Goal: Contribute content

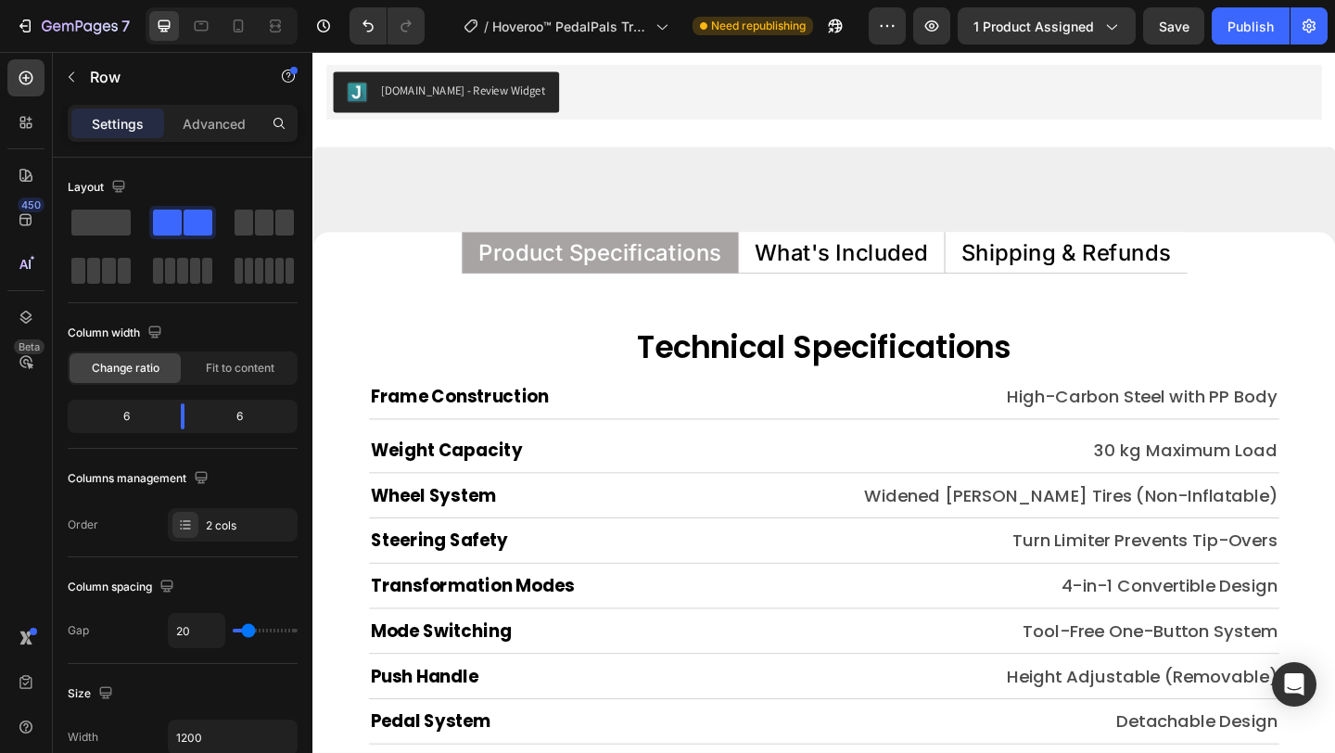
scroll to position [8746, 0]
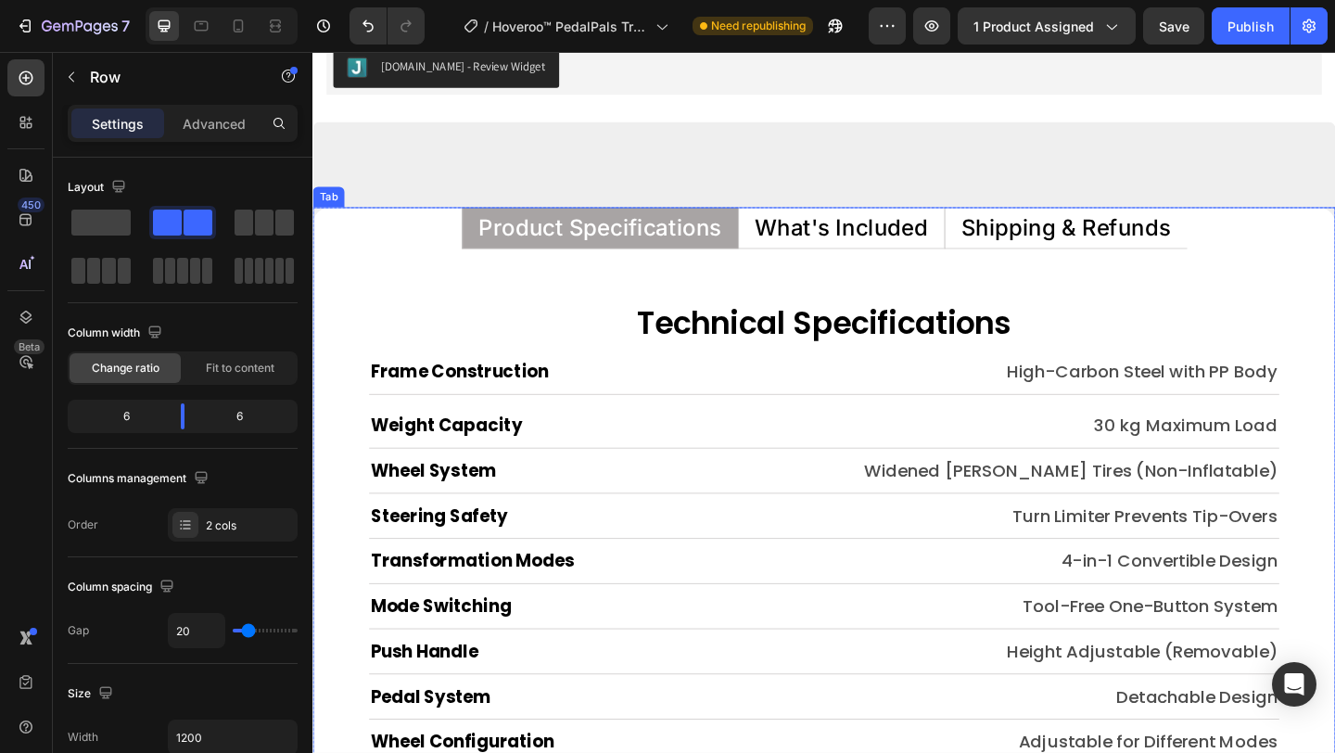
click at [882, 244] on p "What's Included" at bounding box center [887, 243] width 188 height 24
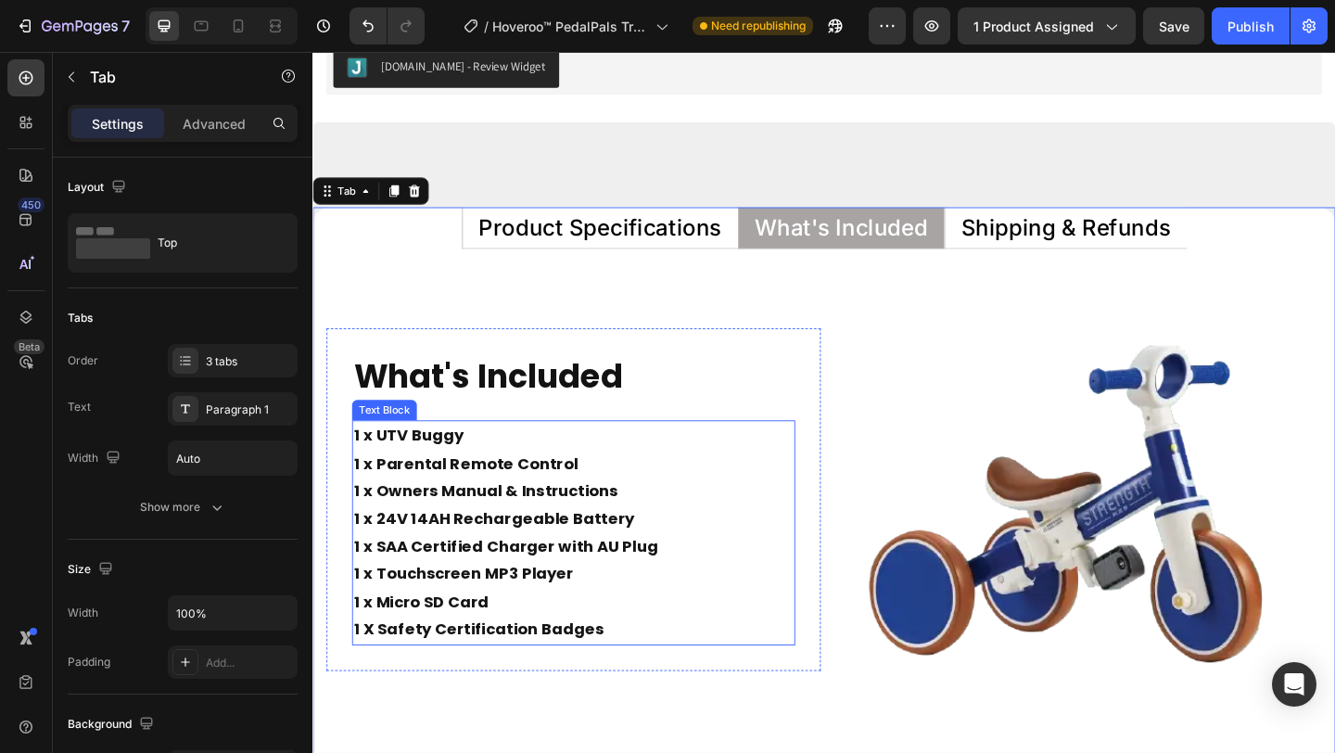
click at [415, 465] on p "1 x UTV Buggy 1 x Parental Remote Control 1 x Owners Manual & Instructions 1 x …" at bounding box center [596, 559] width 478 height 210
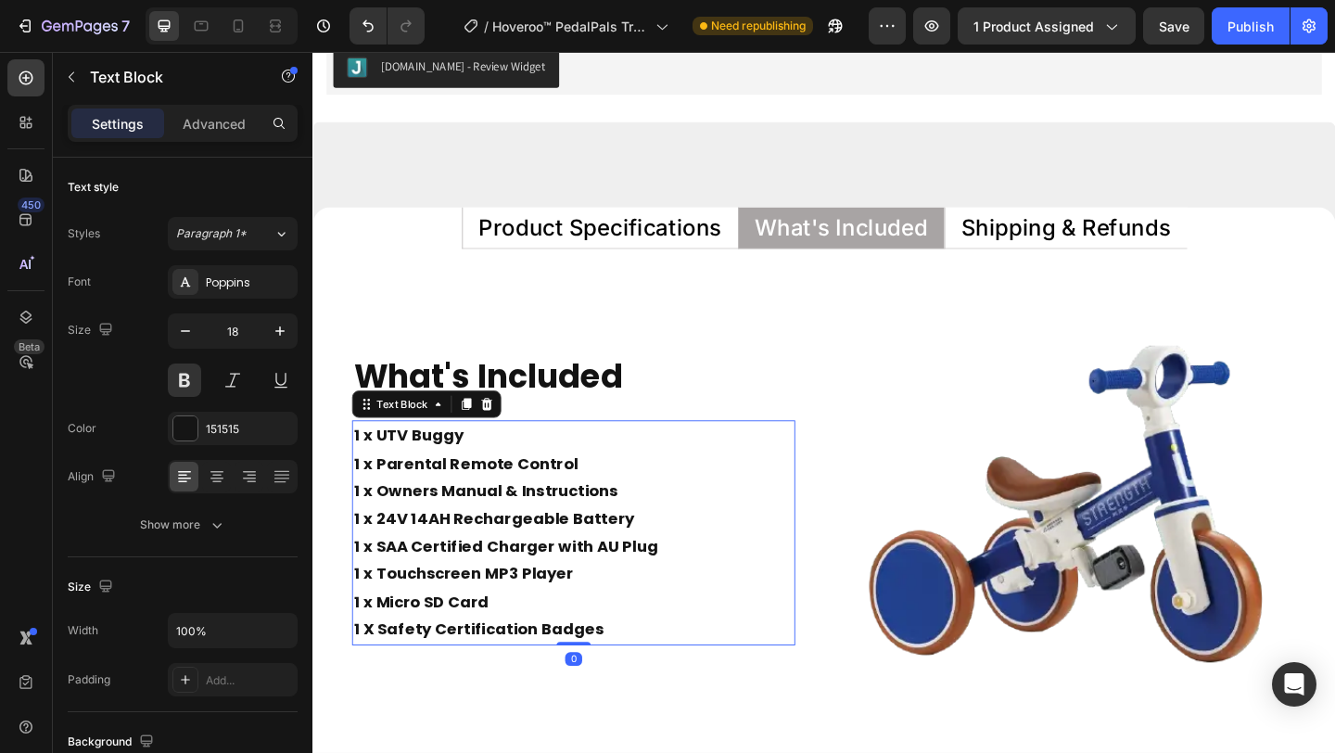
click at [415, 465] on p "1 x UTV Buggy 1 x Parental Remote Control 1 x Owners Manual & Instructions 1 x …" at bounding box center [596, 559] width 478 height 210
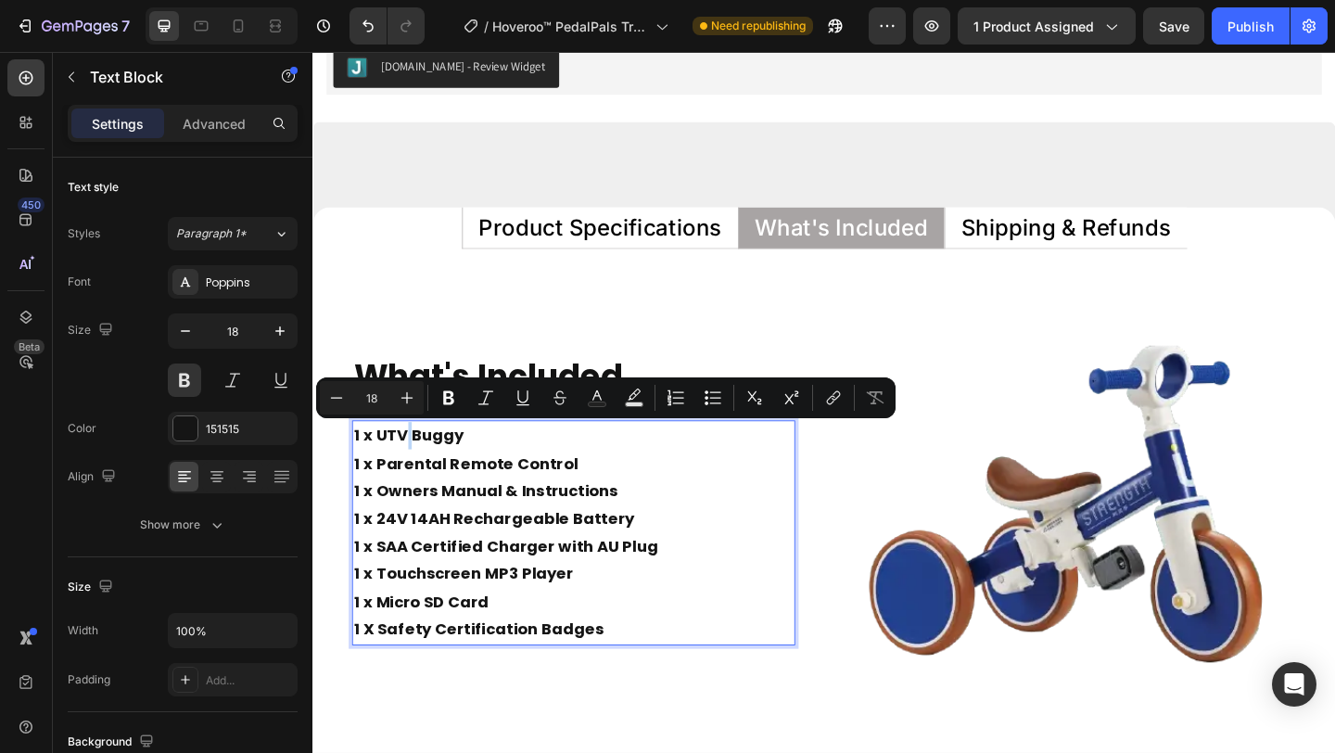
click at [379, 472] on p "1 x UTV Buggy 1 x Parental Remote Control 1 x Owners Manual & Instructions 1 x …" at bounding box center [596, 559] width 478 height 210
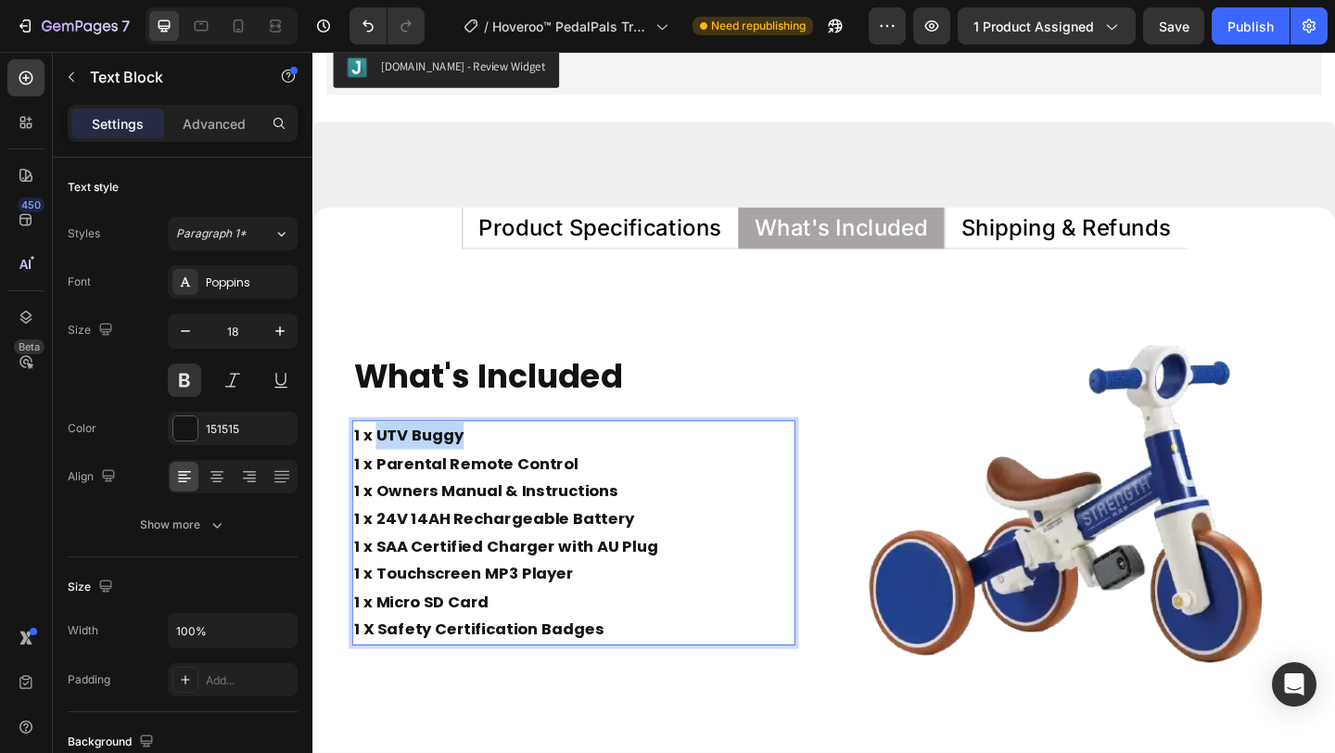
drag, startPoint x: 379, startPoint y: 472, endPoint x: 471, endPoint y: 478, distance: 92.0
click at [471, 478] on p "1 x UTV Buggy 1 x Parental Remote Control 1 x Owners Manual & Instructions 1 x …" at bounding box center [596, 559] width 478 height 210
click at [384, 500] on p "1 x Trike Frame 1 x Parental Remote Control 1 x Owners Manual & Instructions 1 …" at bounding box center [596, 559] width 478 height 210
drag, startPoint x: 381, startPoint y: 499, endPoint x: 613, endPoint y: 504, distance: 231.8
click at [613, 504] on p "1 x Trike Frame 1 x Parental Remote Control 1 x Owners Manual & Instructions 1 …" at bounding box center [596, 559] width 478 height 210
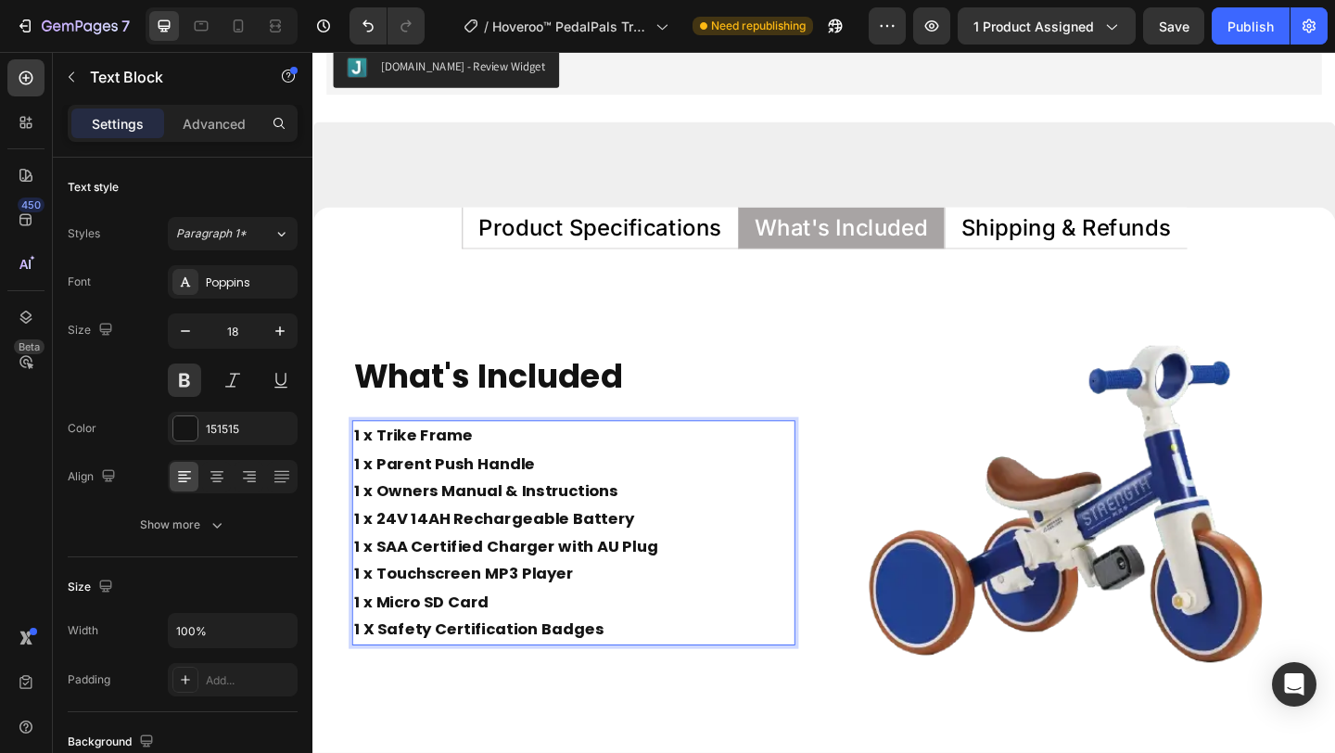
click at [389, 557] on p "1 x Trike Frame 1 x Parent Push Handle 1 x Owners Manual & Instructions 1 x 24V…" at bounding box center [596, 559] width 478 height 210
drag, startPoint x: 382, startPoint y: 562, endPoint x: 649, endPoint y: 563, distance: 266.9
click at [649, 563] on p "1 x Trike Frame 1 x Parent Push Handle 1 x Owners Manual & Instructions 1 x 24V…" at bounding box center [596, 559] width 478 height 210
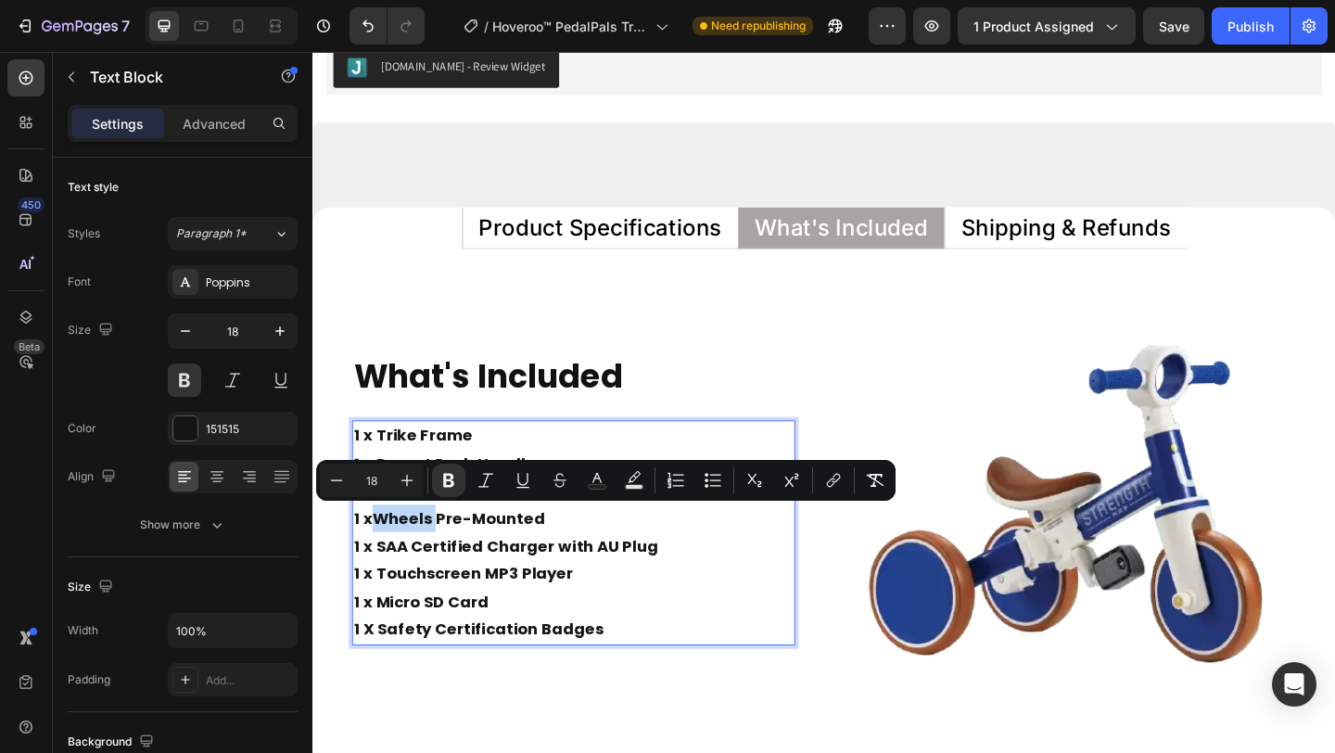
drag, startPoint x: 449, startPoint y: 563, endPoint x: 384, endPoint y: 563, distance: 64.9
click at [384, 563] on strong "Wheels Pre-Mounted" at bounding box center [470, 558] width 187 height 23
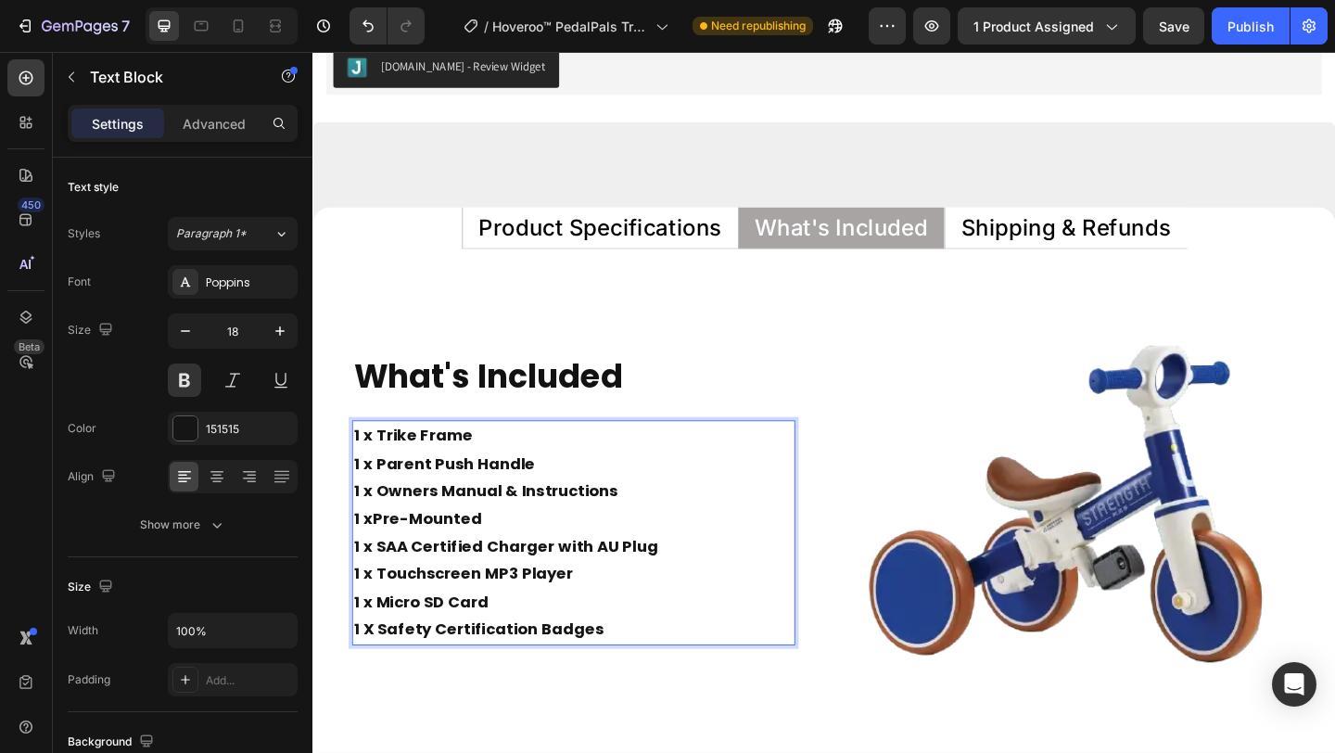
click at [506, 554] on p "1 x Trike Frame 1 x Parent Push Handle 1 x Owners Manual & Instructions 1 x Pre…" at bounding box center [596, 559] width 478 height 210
click at [382, 594] on p "1 x Trike Frame 1 x Parent Push Handle 1 x Owners Manual & Instructions 1 x Pre…" at bounding box center [596, 559] width 478 height 210
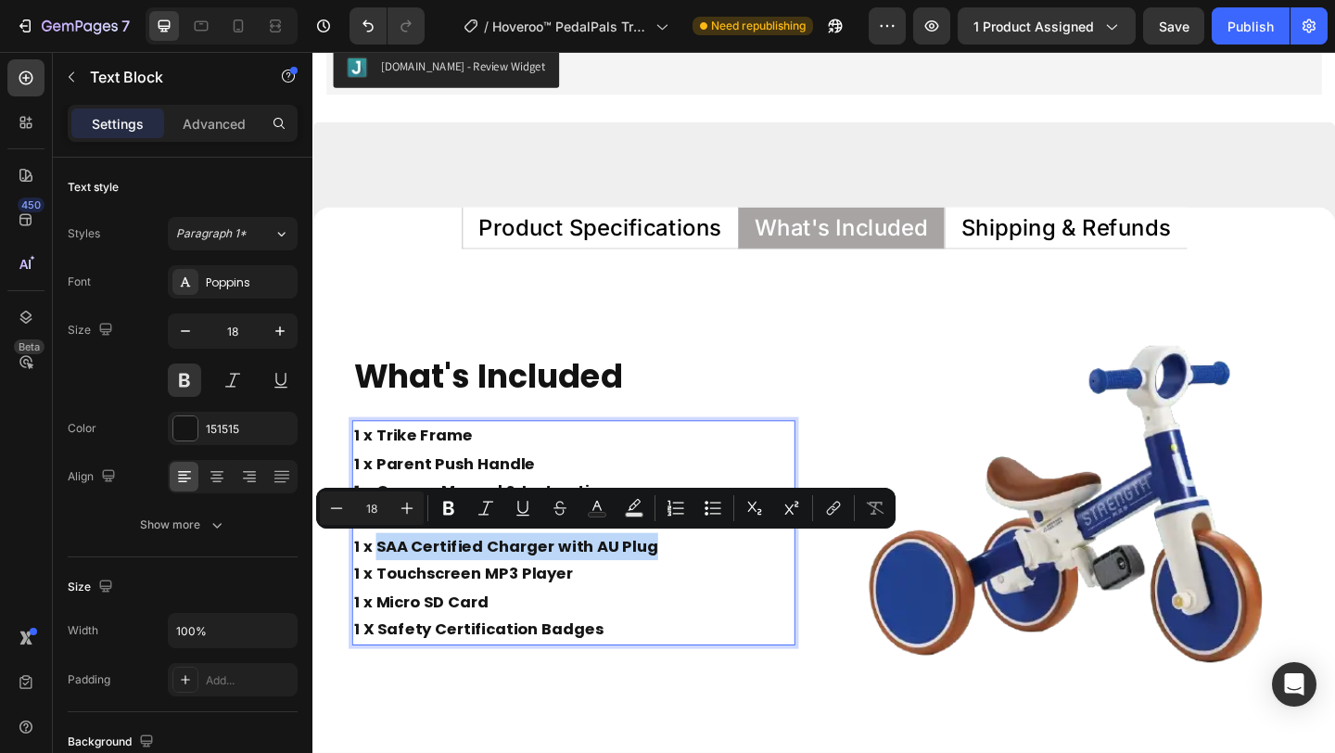
drag, startPoint x: 382, startPoint y: 593, endPoint x: 681, endPoint y: 594, distance: 299.3
click at [681, 594] on p "1 x Trike Frame 1 x Parent Push Handle 1 x Owners Manual & Instructions 1 x Pre…" at bounding box center [596, 559] width 478 height 210
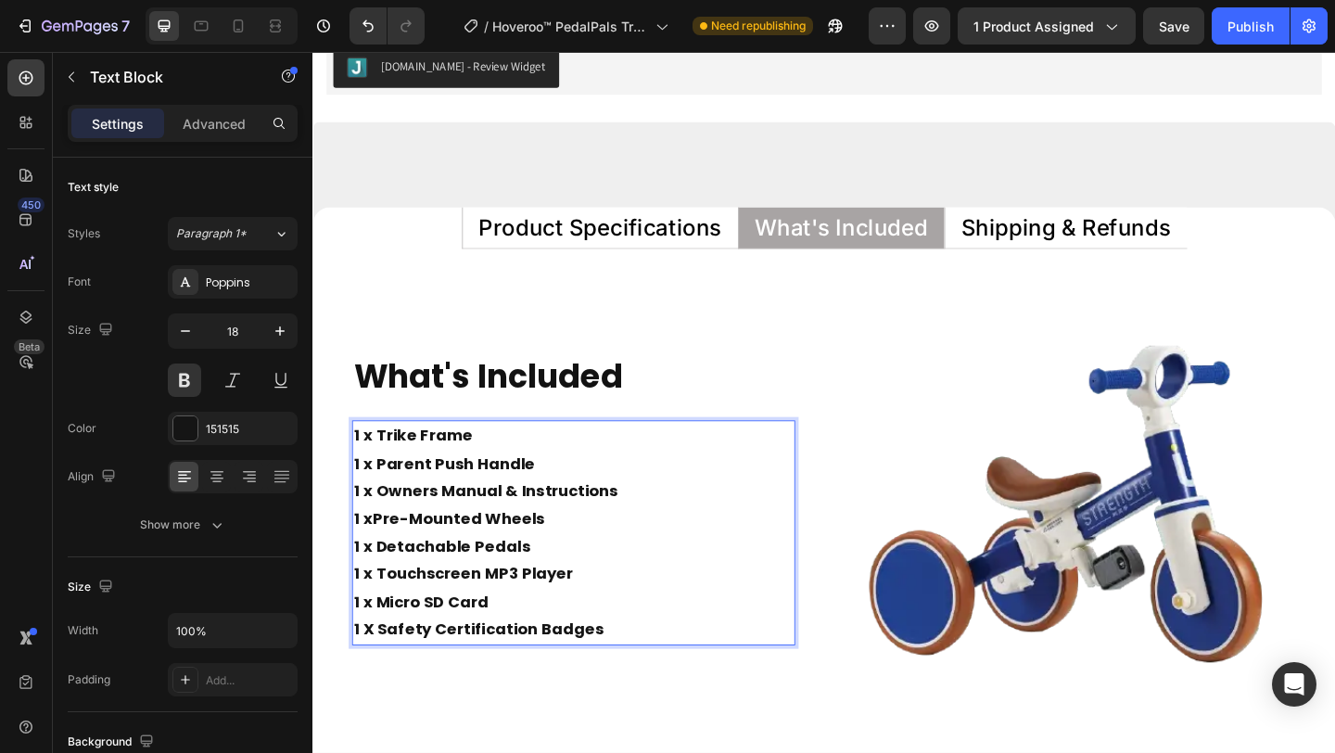
click at [357, 619] on p "1 x Trike Frame 1 x Parent Push Handle 1 x Owners Manual & Instructions 1 x Pre…" at bounding box center [596, 559] width 478 height 210
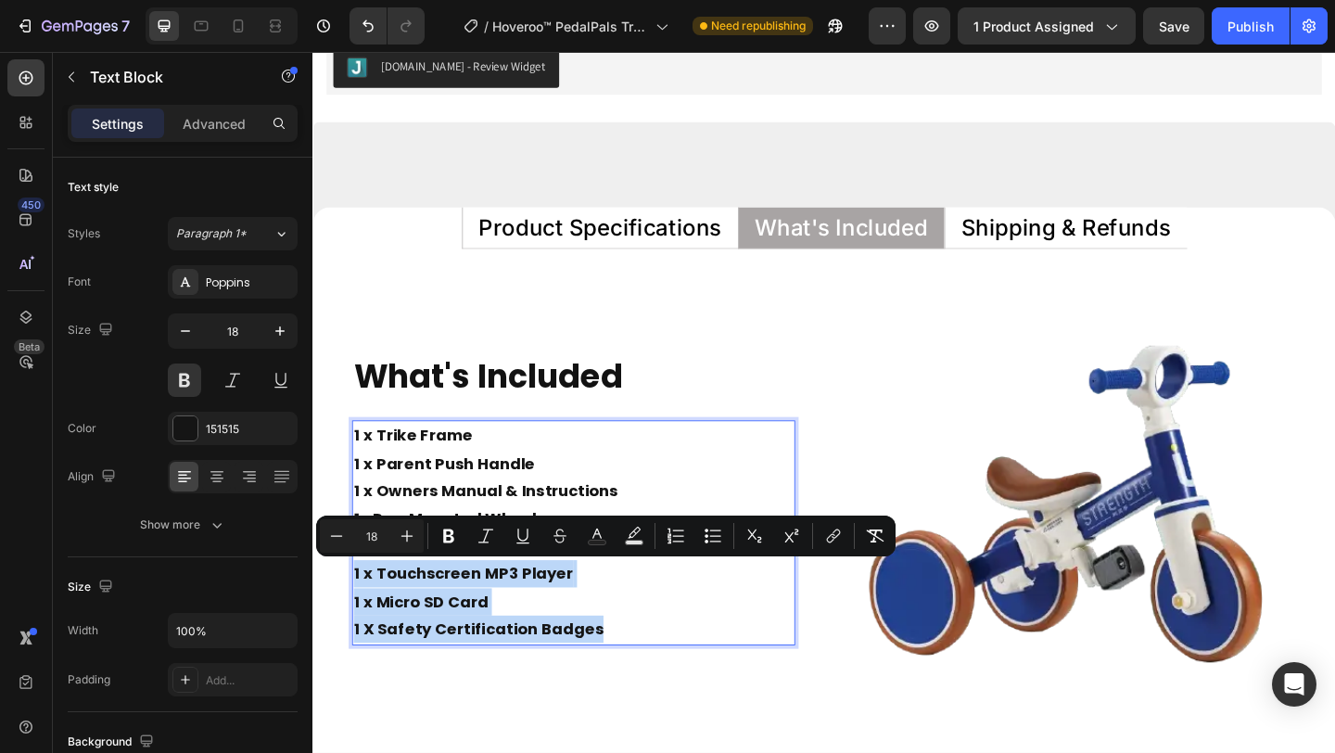
drag, startPoint x: 358, startPoint y: 619, endPoint x: 647, endPoint y: 676, distance: 294.6
click at [647, 676] on div "1 x Trike Frame 1 x Parent Push Handle 1 x Owners Manual & Instructions 1 x Pre…" at bounding box center [596, 574] width 482 height 244
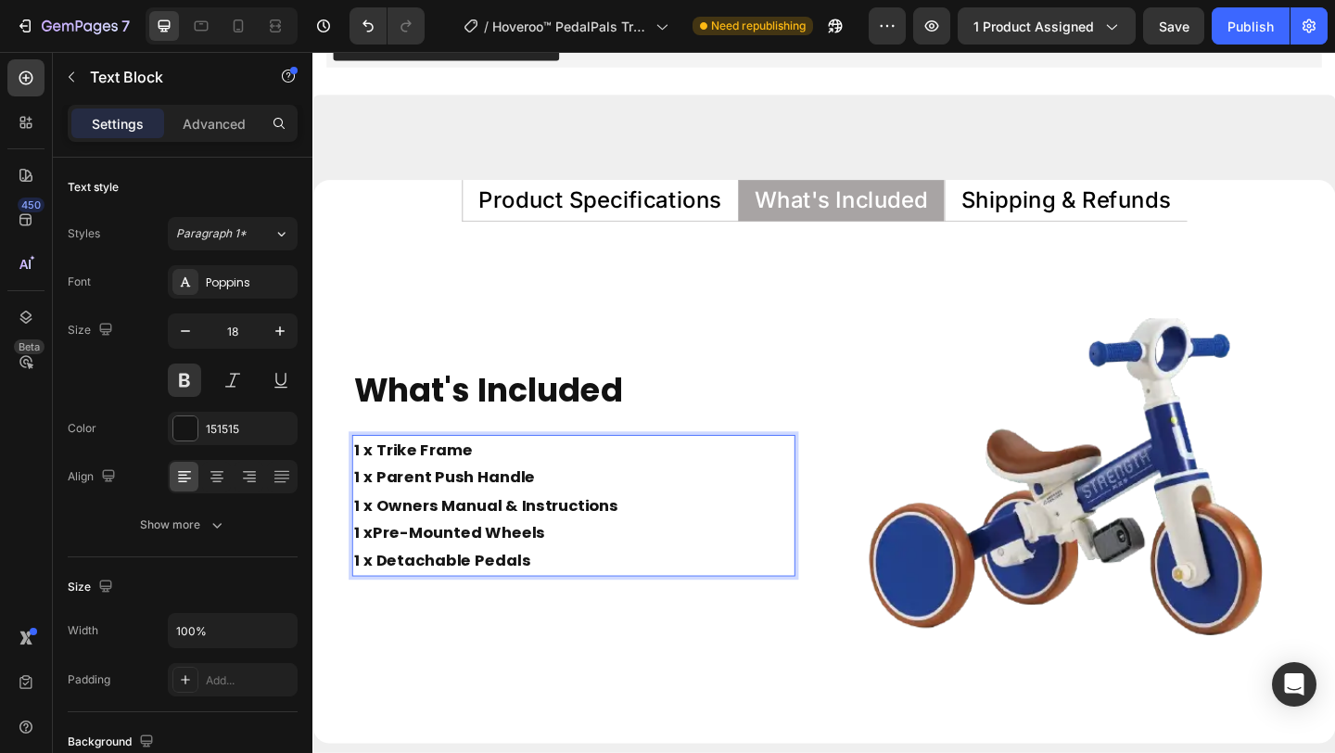
scroll to position [8790, 0]
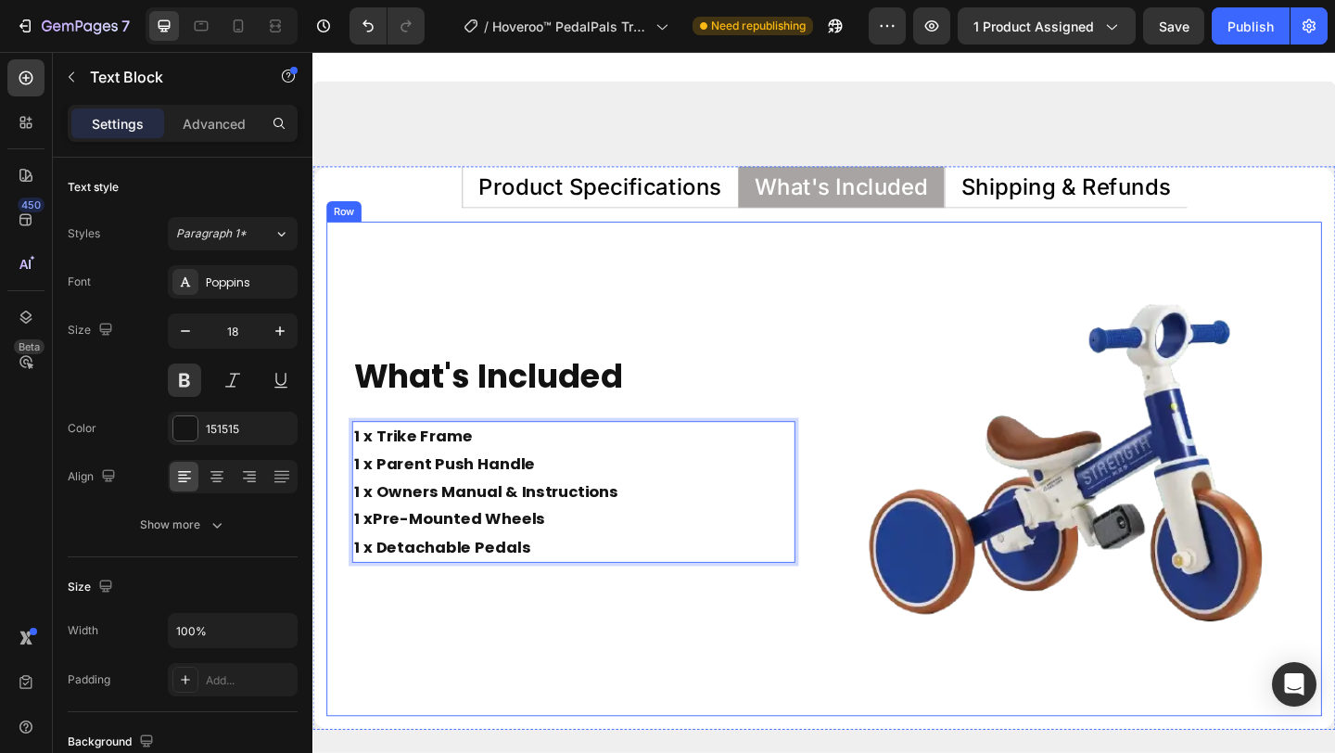
click at [610, 724] on div "What's Included Heading 1 x Trike Frame 1 x Parent Push Handle 1 x Owners Manua…" at bounding box center [596, 505] width 538 height 538
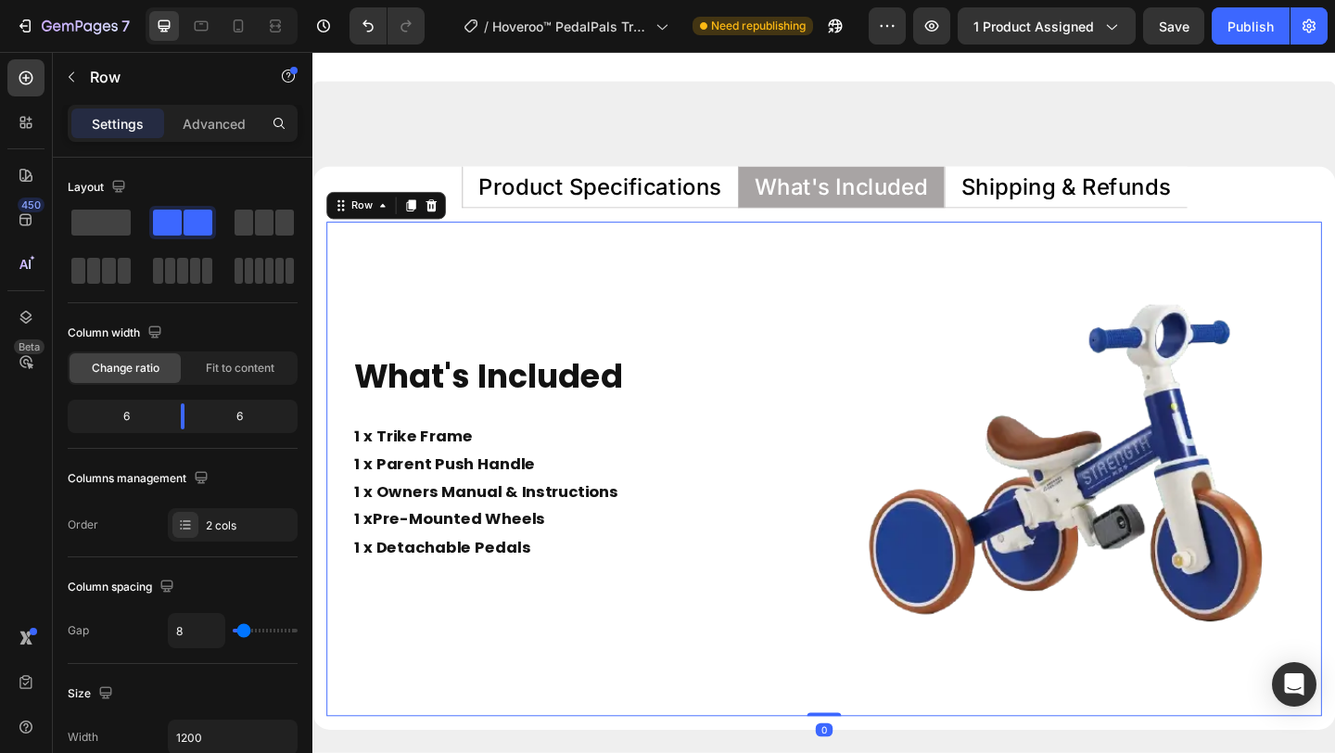
click at [610, 724] on div "What's Included Heading 1 x Trike Frame 1 x Parent Push Handle 1 x Owners Manua…" at bounding box center [596, 505] width 538 height 538
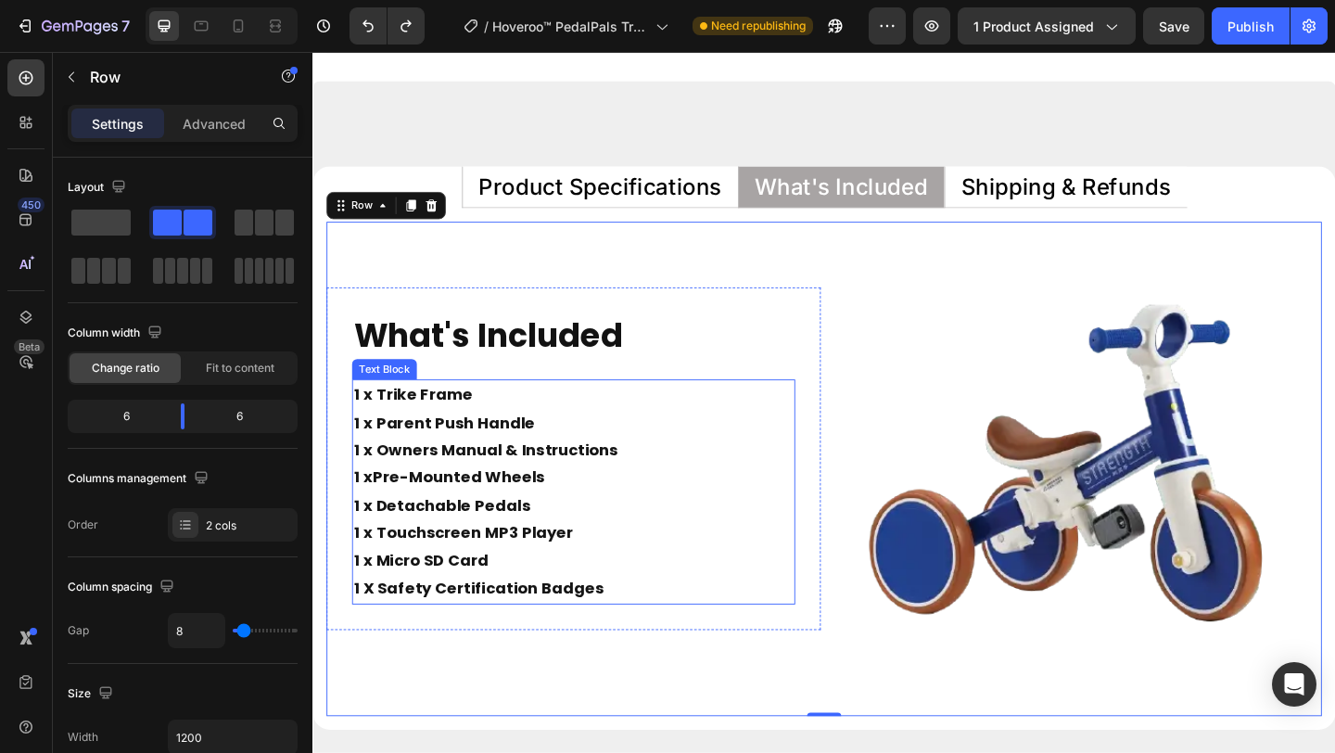
click at [360, 606] on p "1 x Trike Frame 1 x Parent Push Handle 1 x Owners Manual & Instructions 1 x Pre…" at bounding box center [596, 515] width 478 height 210
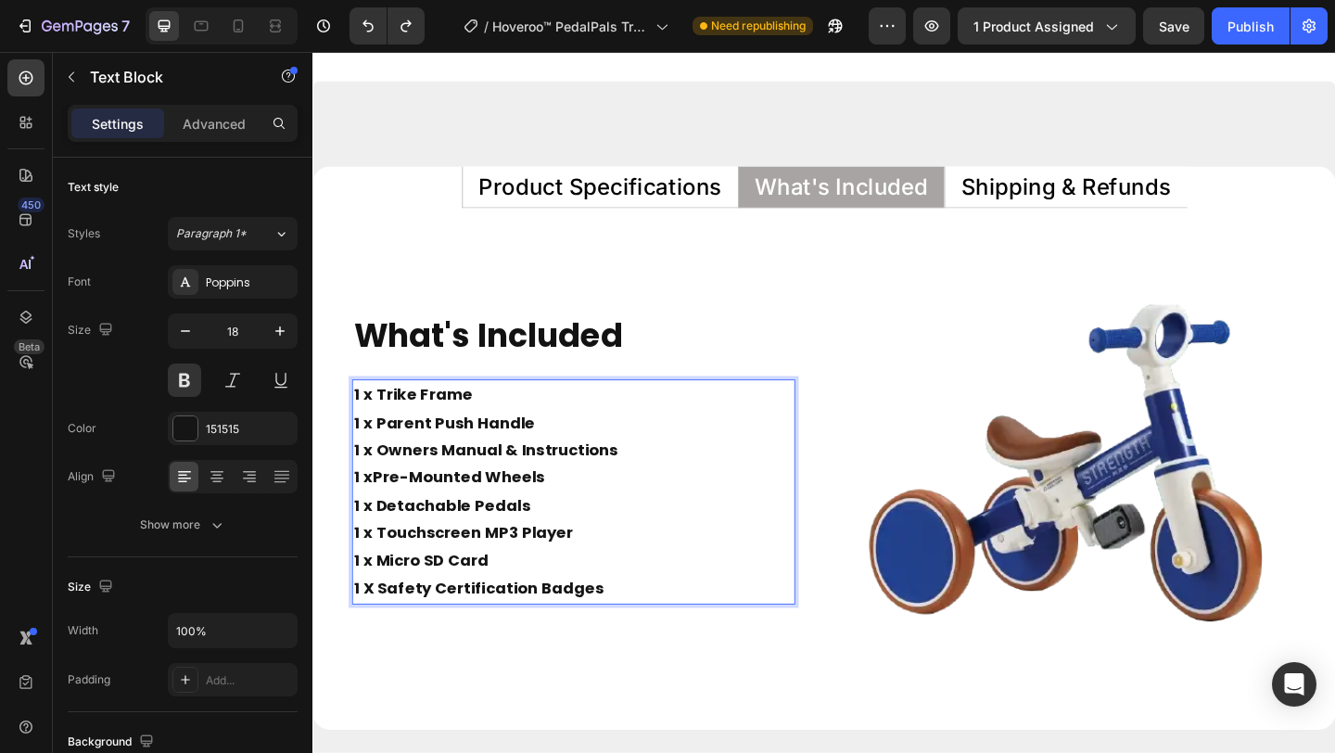
click at [360, 606] on p "1 x Trike Frame 1 x Parent Push Handle 1 x Owners Manual & Instructions 1 x Pre…" at bounding box center [596, 515] width 478 height 210
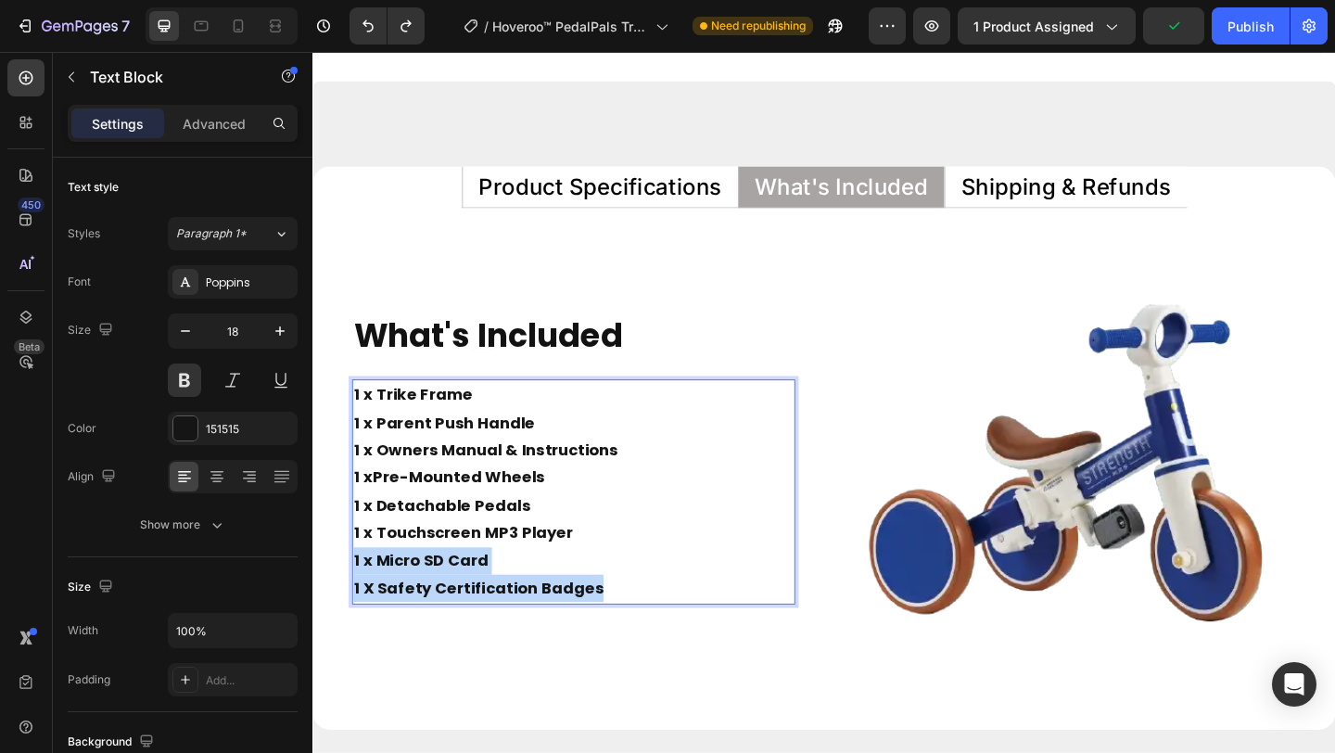
drag, startPoint x: 360, startPoint y: 606, endPoint x: 634, endPoint y: 634, distance: 275.7
click at [634, 634] on div "1 x Trike Frame 1 x Parent Push Handle 1 x Owners Manual & Instructions 1 x Pre…" at bounding box center [596, 530] width 482 height 244
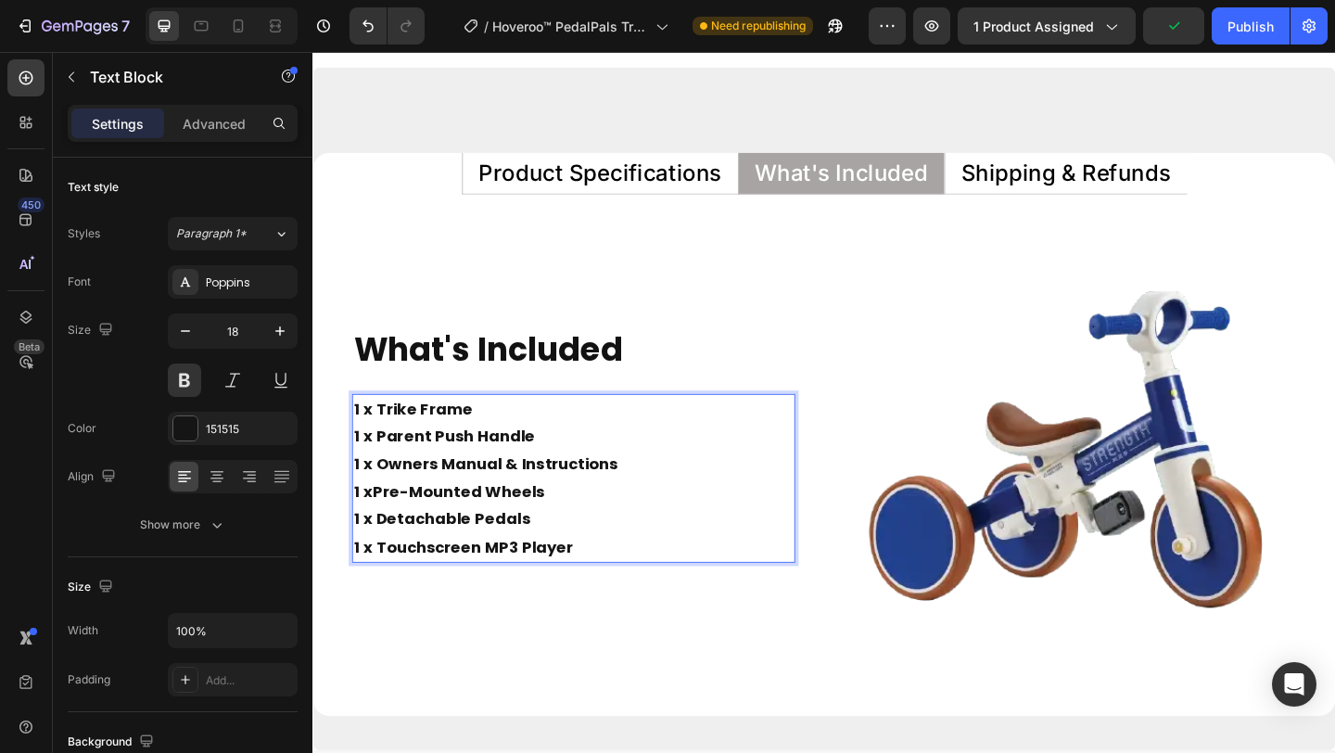
scroll to position [8820, 0]
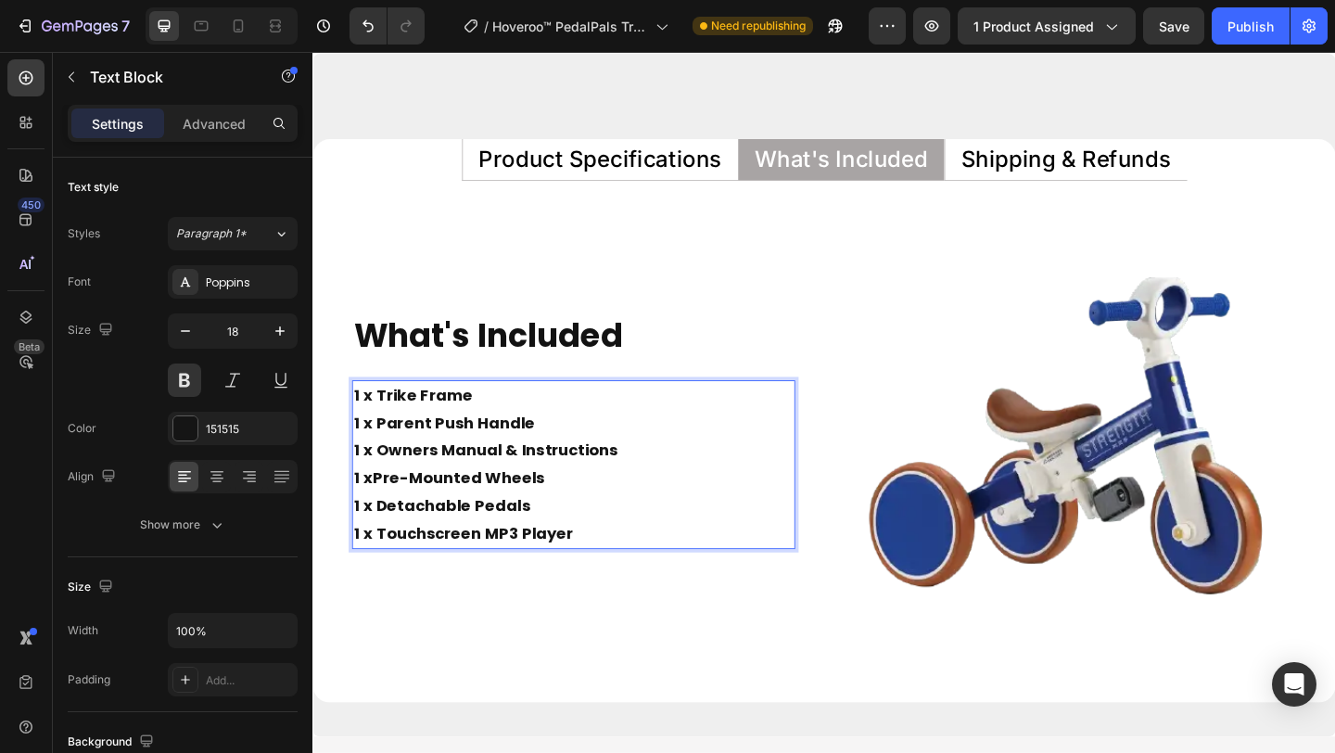
click at [386, 573] on p "1 x Trike Frame 1 x Parent Push Handle 1 x Owners Manual & Instructions 1 x Pre…" at bounding box center [596, 501] width 478 height 180
click at [385, 575] on p "1 x Trike Frame 1 x Parent Push Handle 1 x Owners Manual & Instructions 1 x Pre…" at bounding box center [596, 501] width 478 height 180
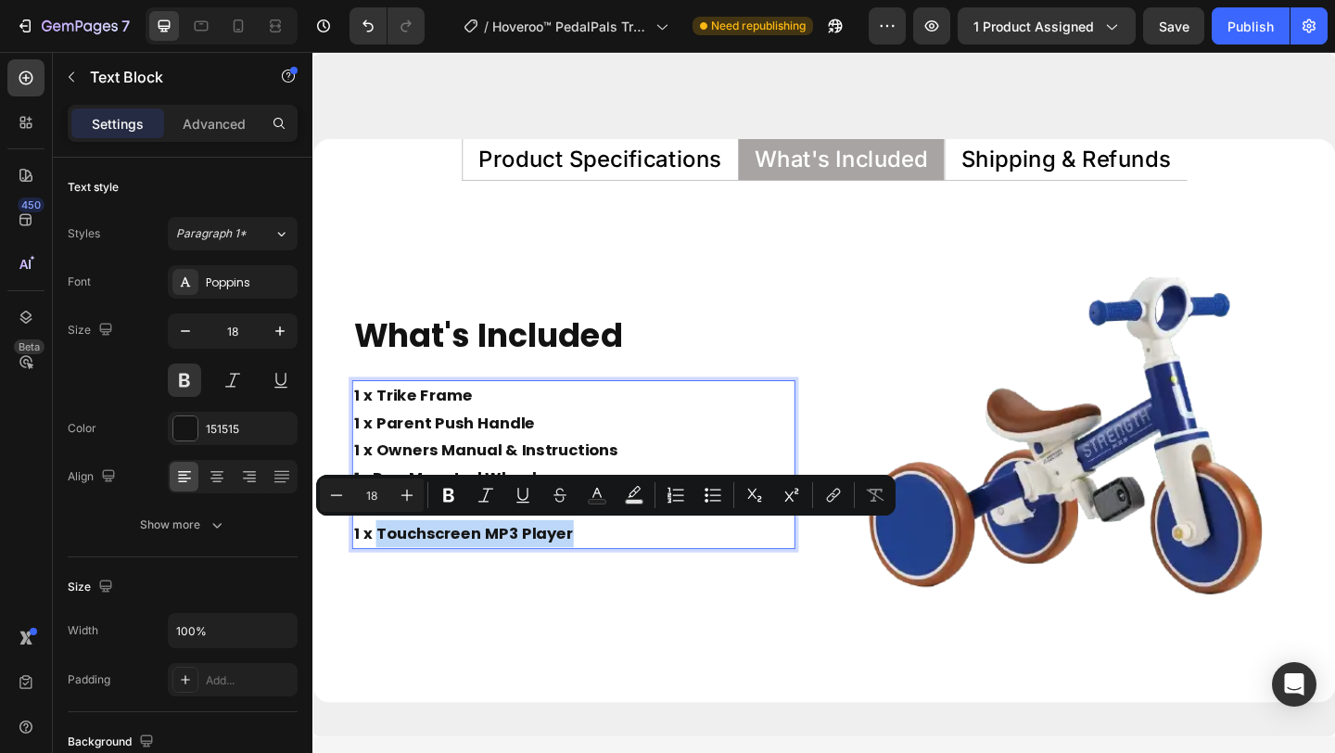
drag, startPoint x: 385, startPoint y: 575, endPoint x: 606, endPoint y: 578, distance: 221.5
click at [606, 578] on p "1 x Trike Frame 1 x Parent Push Handle 1 x Owners Manual & Instructions 1 x Pre…" at bounding box center [596, 501] width 478 height 180
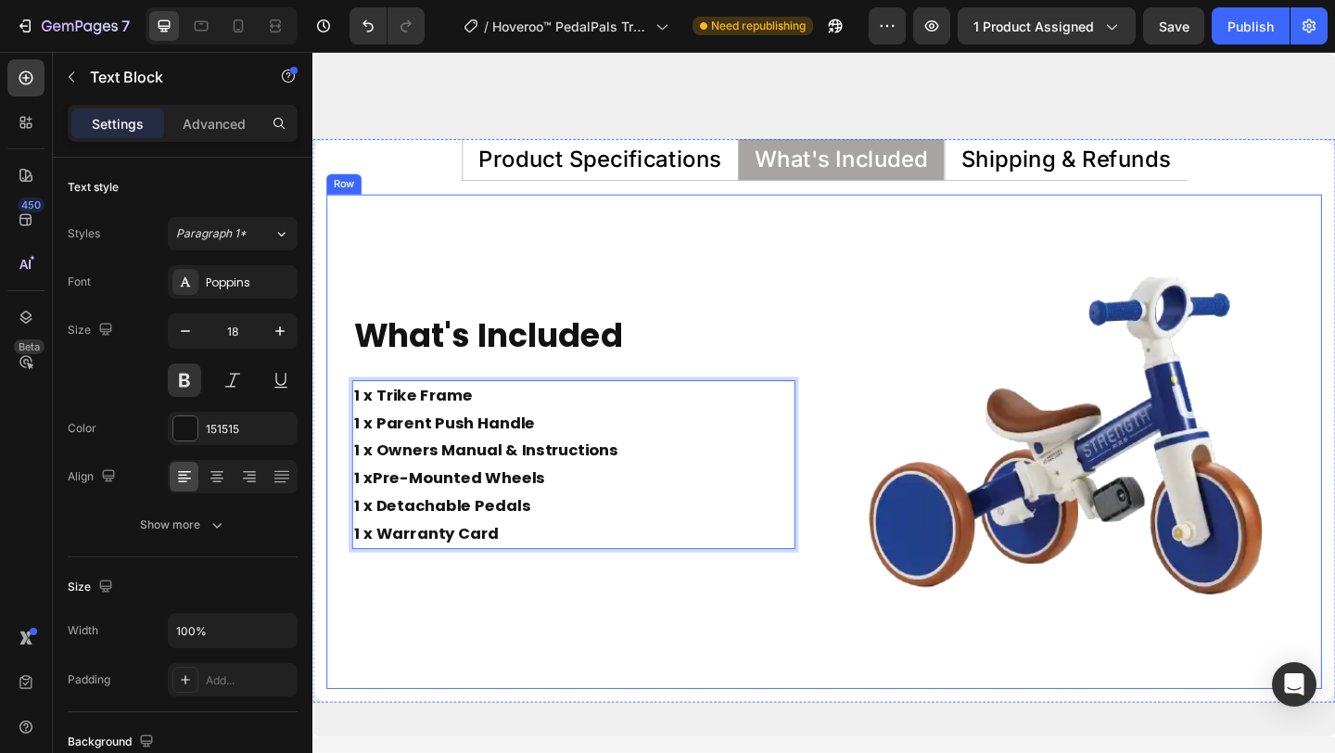
click at [524, 240] on div "What's Included Heading 1 x Trike Frame 1 x Parent Push Handle 1 x Owners Manua…" at bounding box center [596, 476] width 538 height 538
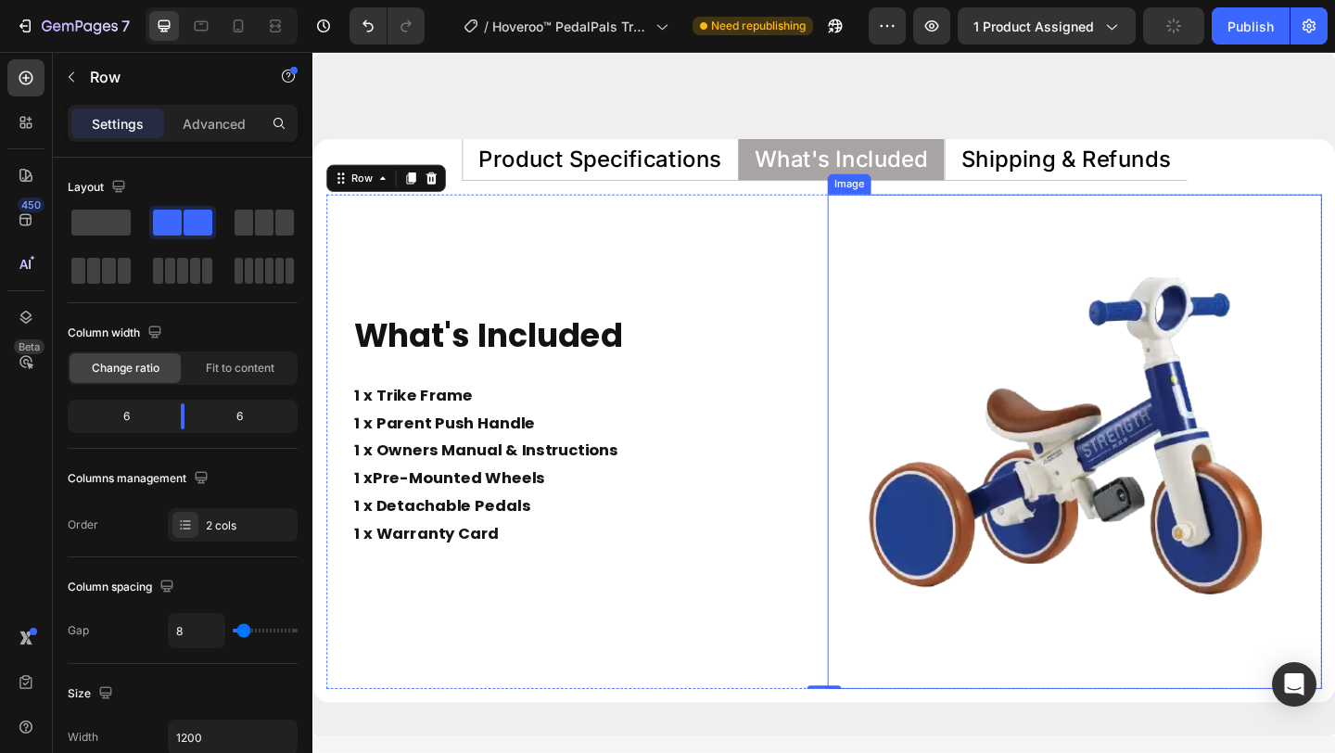
click at [993, 328] on img at bounding box center [1141, 476] width 538 height 538
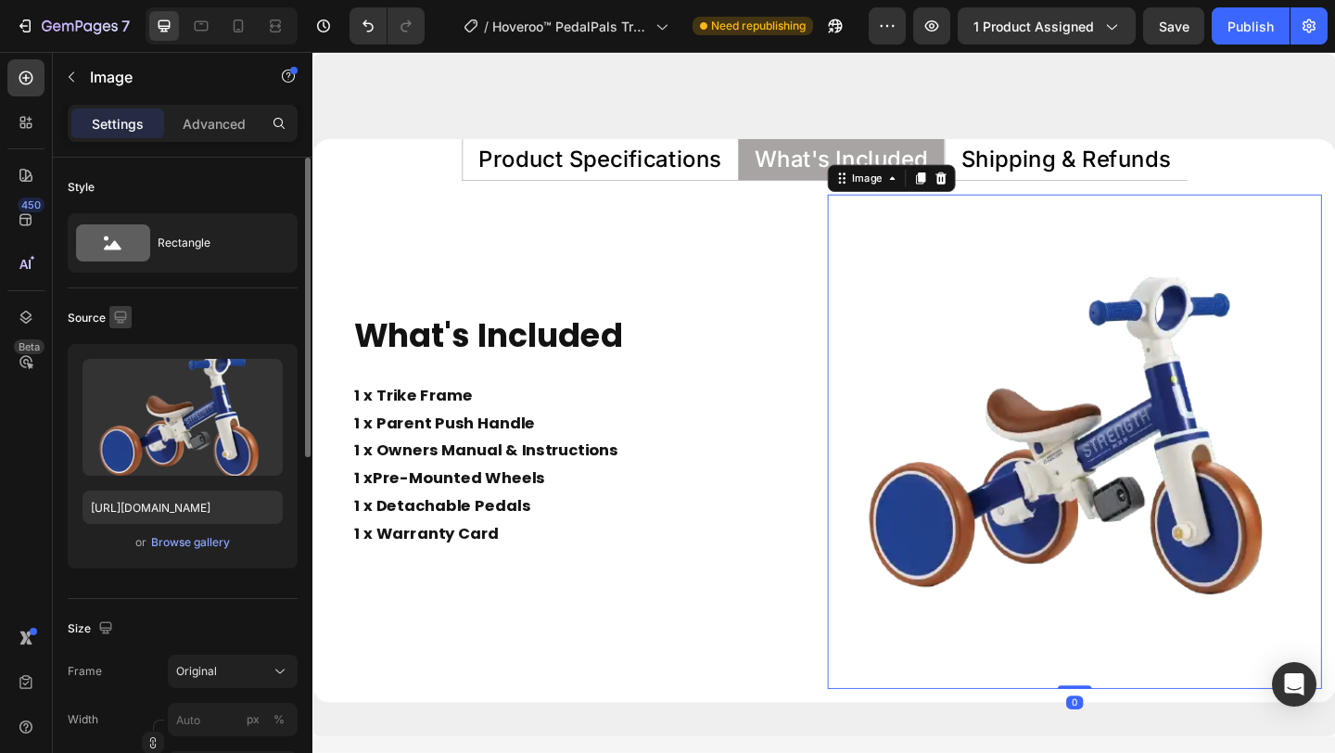
click at [120, 323] on icon "button" at bounding box center [120, 317] width 19 height 19
click at [121, 409] on icon "button" at bounding box center [124, 413] width 19 height 19
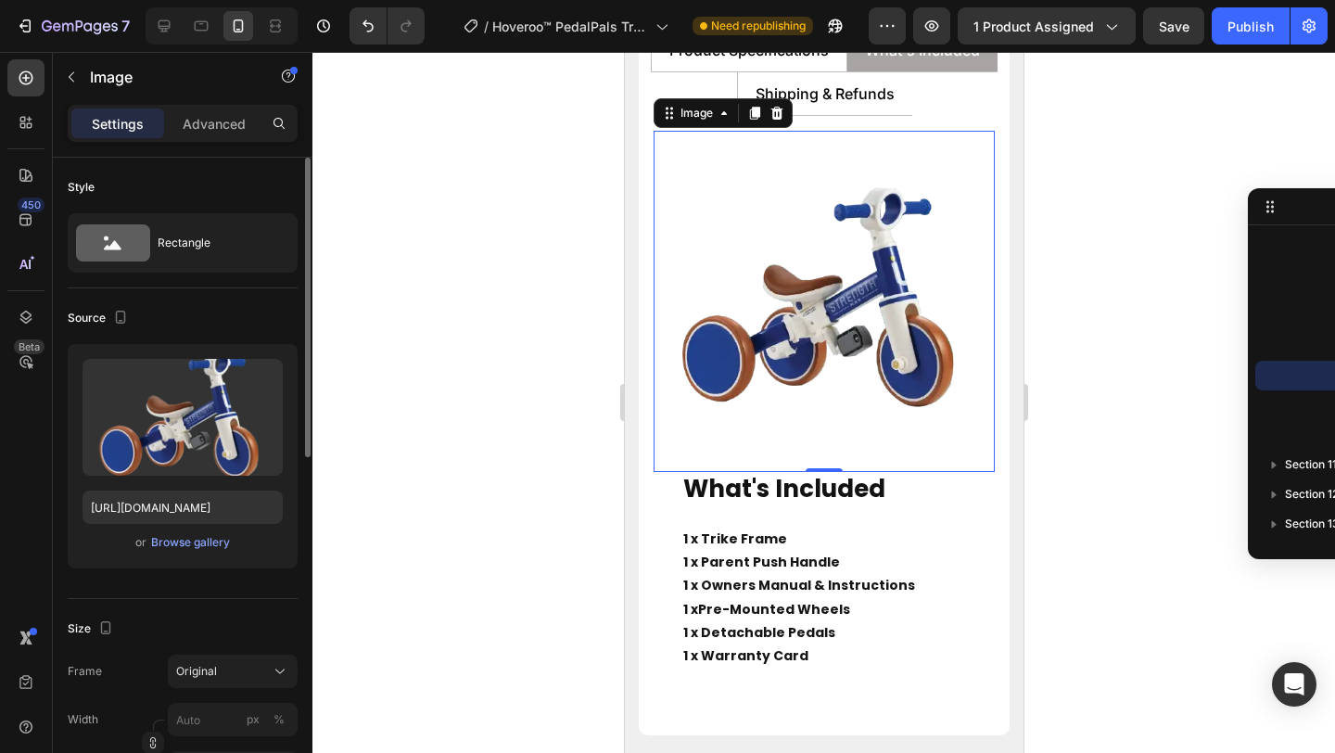
scroll to position [8915, 0]
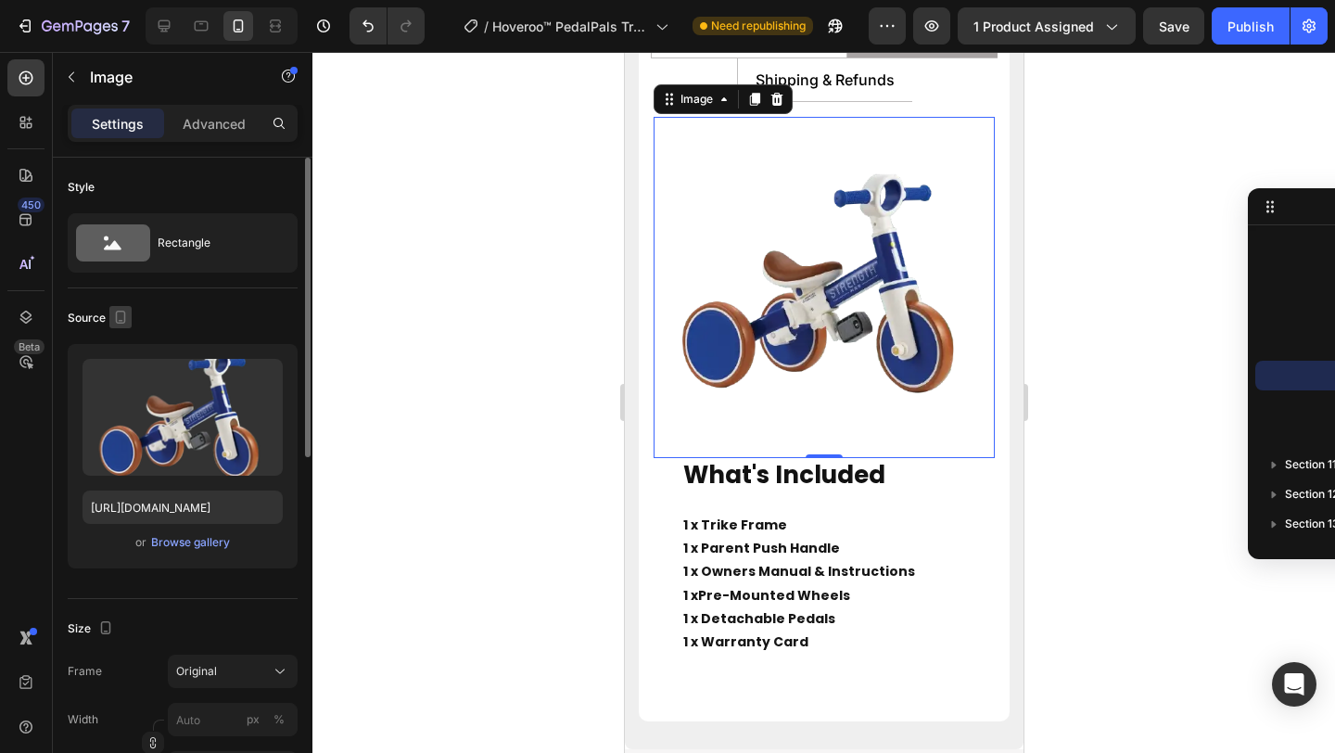
click at [124, 315] on icon "button" at bounding box center [121, 316] width 10 height 13
click at [123, 335] on button "button" at bounding box center [124, 347] width 30 height 30
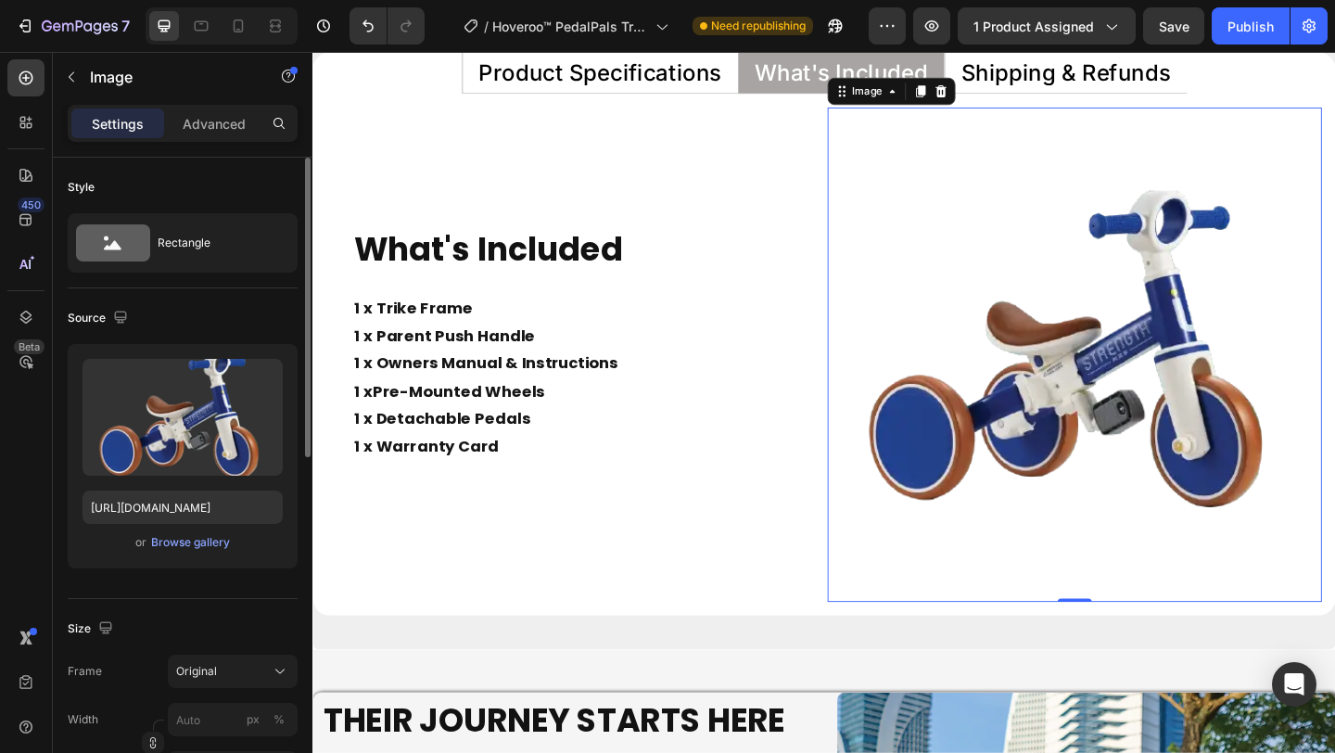
scroll to position [8910, 0]
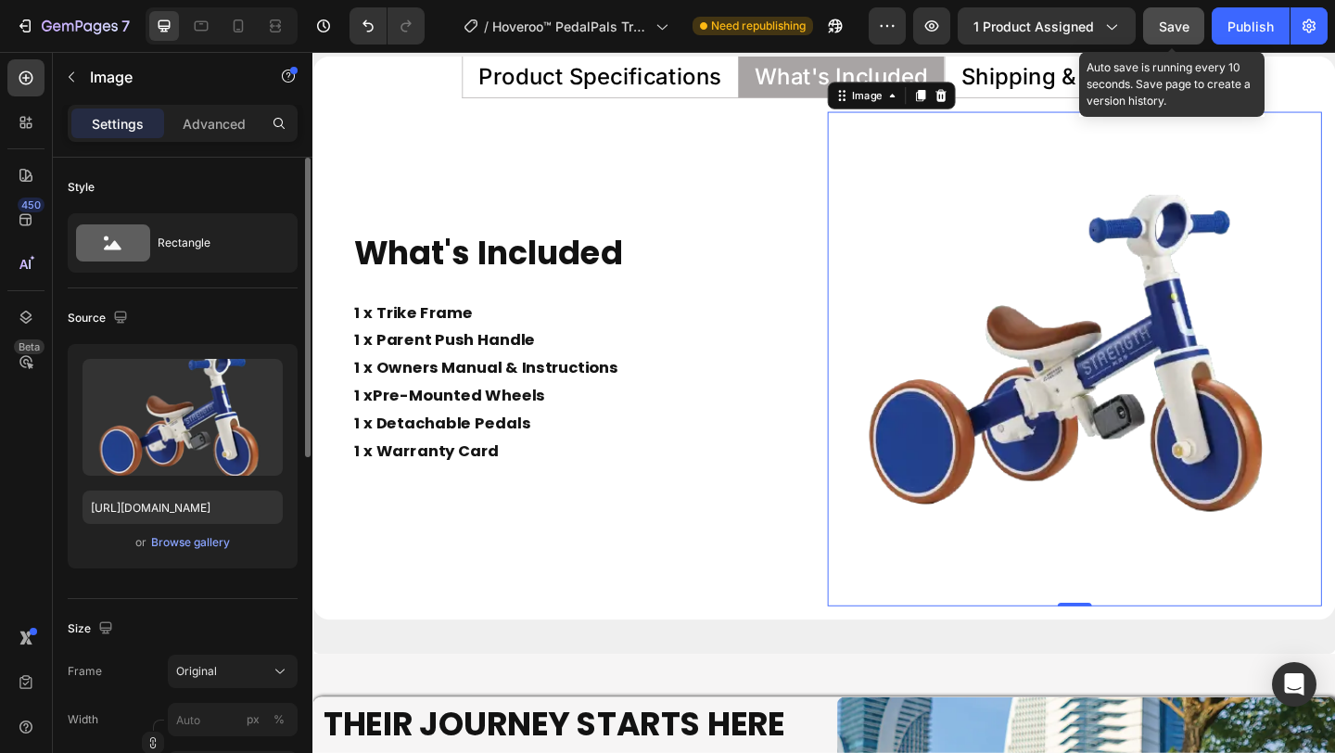
click at [1178, 27] on span "Save" at bounding box center [1173, 27] width 31 height 16
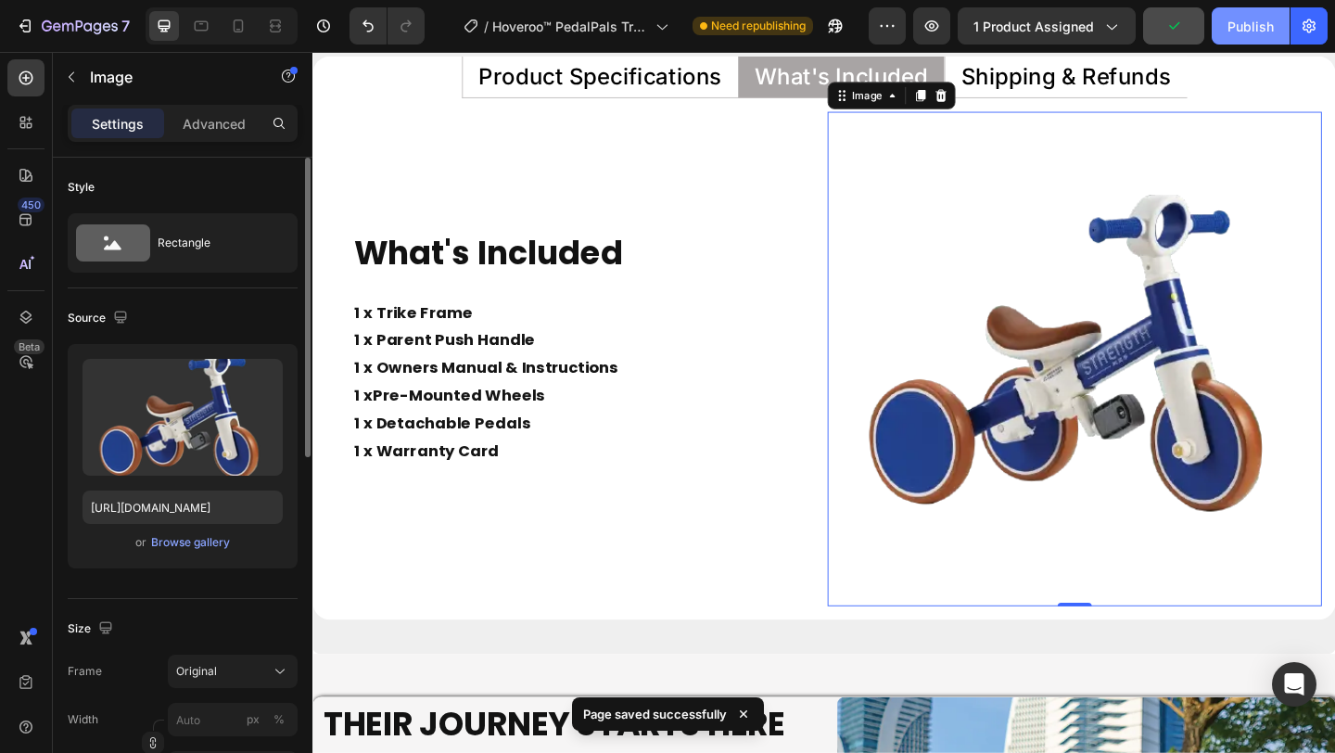
click at [1229, 26] on div "Publish" at bounding box center [1250, 26] width 46 height 19
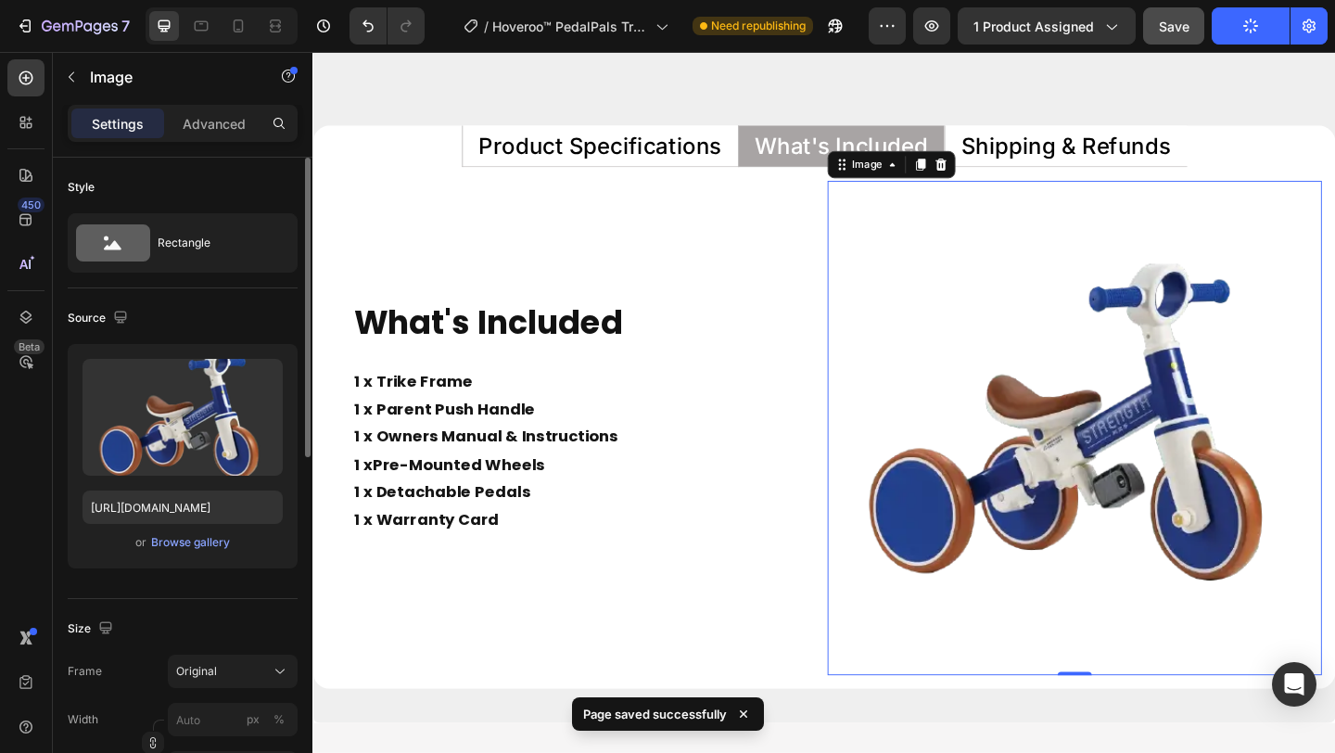
scroll to position [8832, 0]
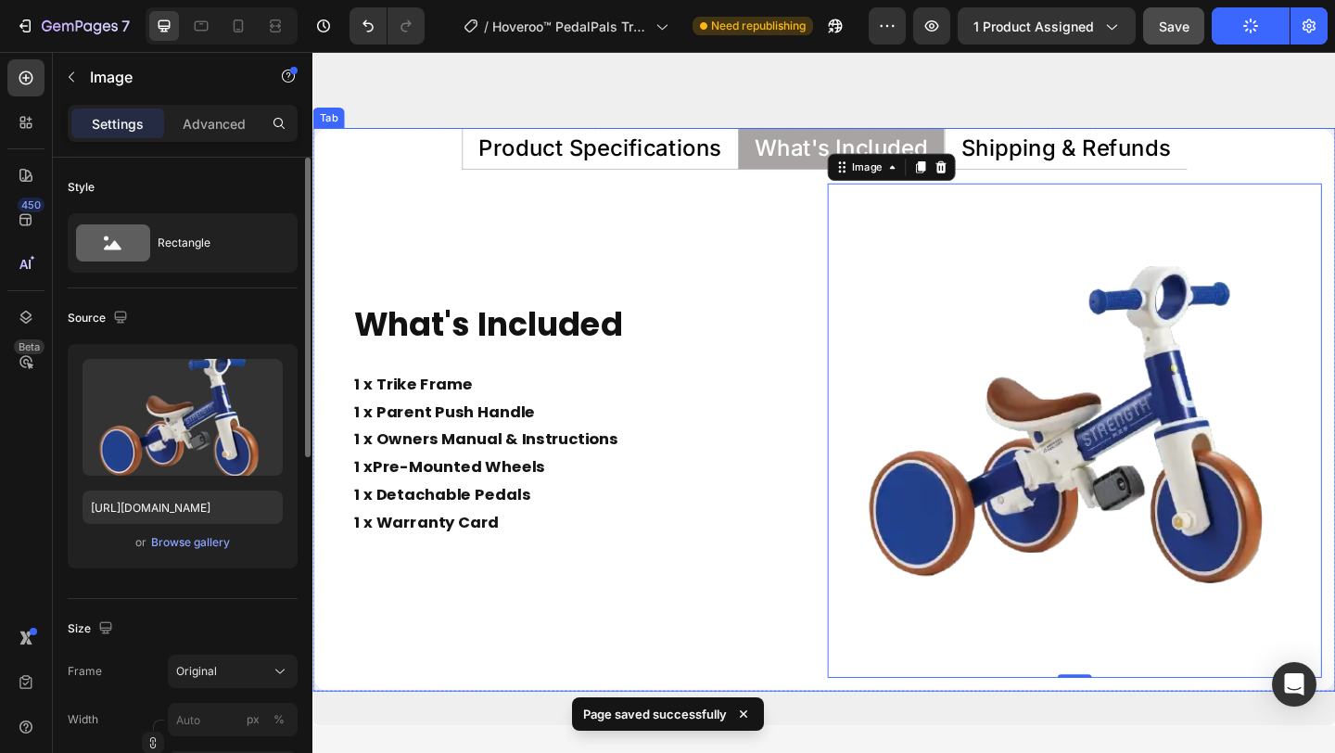
click at [433, 172] on ul "Product Specifications What's Included Shipping & Refunds" at bounding box center [868, 156] width 1112 height 45
